Goal: Navigation & Orientation: Understand site structure

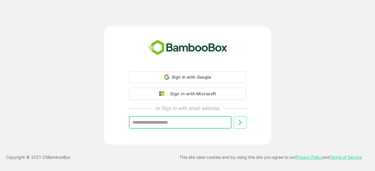
click at [182, 122] on input "text" at bounding box center [180, 123] width 102 height 12
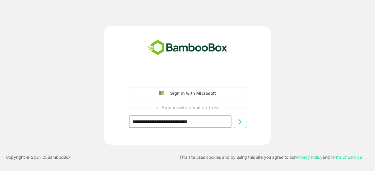
type input "**********"
click at [238, 120] on icon at bounding box center [239, 122] width 7 height 7
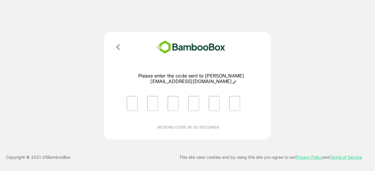
click at [259, 47] on div at bounding box center [187, 47] width 146 height 17
click at [136, 105] on input "Please enter OTP character 1" at bounding box center [131, 103] width 11 height 15
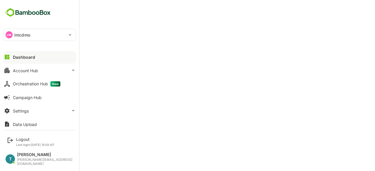
click at [31, 57] on div "Dashboard" at bounding box center [24, 57] width 22 height 5
click at [32, 71] on div "Account Hub" at bounding box center [25, 70] width 25 height 5
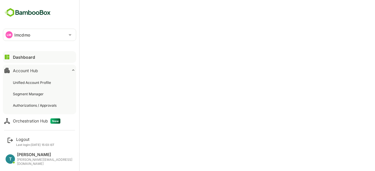
click at [32, 71] on div "Account Hub" at bounding box center [25, 70] width 25 height 5
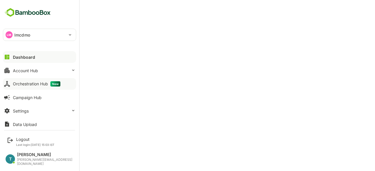
click at [35, 82] on div "Orchestration Hub New" at bounding box center [36, 83] width 47 height 5
click at [31, 99] on div "Campaign Hub" at bounding box center [27, 97] width 29 height 5
click at [36, 59] on button "Dashboard" at bounding box center [39, 57] width 73 height 12
click at [71, 72] on icon at bounding box center [73, 70] width 5 height 5
click at [23, 56] on div "Dashboard" at bounding box center [24, 57] width 22 height 5
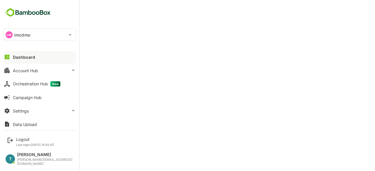
click at [39, 58] on button "Dashboard" at bounding box center [39, 57] width 73 height 12
